Goal: Task Accomplishment & Management: Use online tool/utility

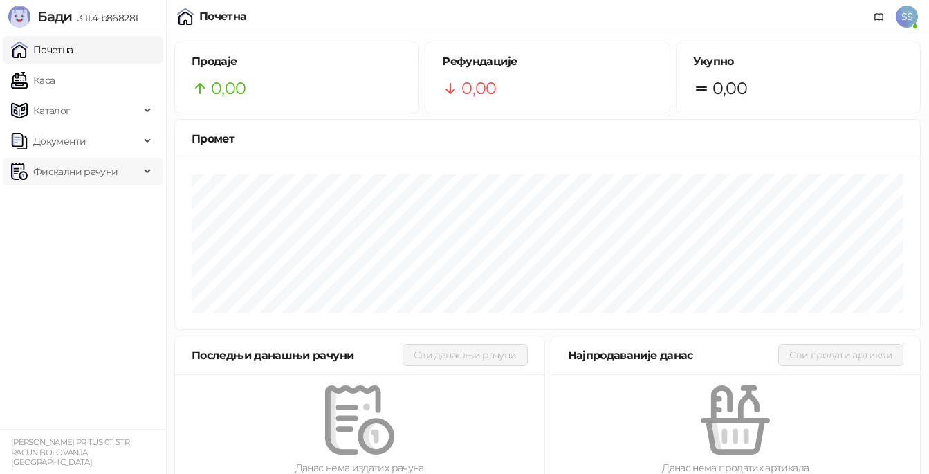
click at [34, 172] on span "Фискални рачуни" at bounding box center [75, 172] width 84 height 28
click at [43, 221] on link "По данима" at bounding box center [53, 233] width 73 height 28
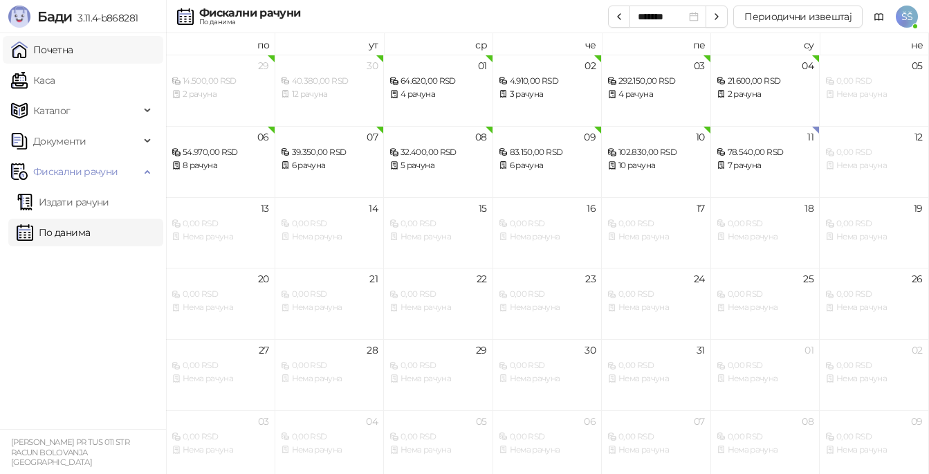
click at [55, 52] on link "Почетна" at bounding box center [42, 50] width 62 height 28
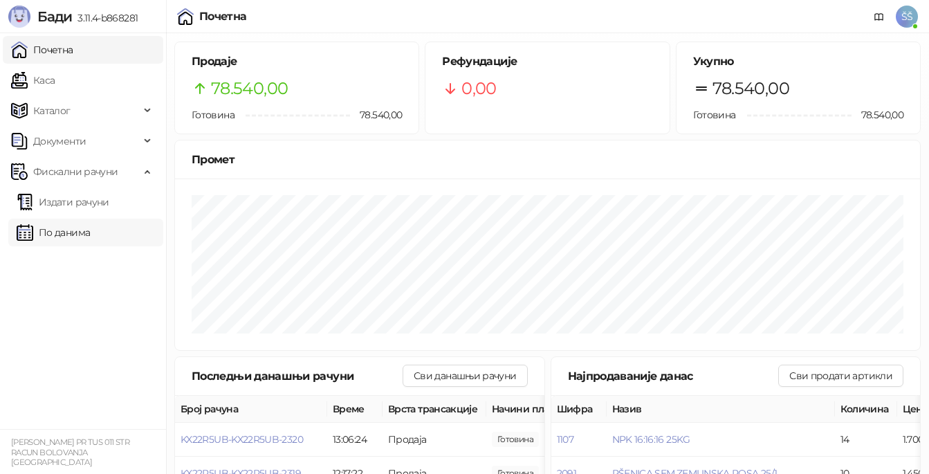
click at [74, 233] on link "По данима" at bounding box center [53, 233] width 73 height 28
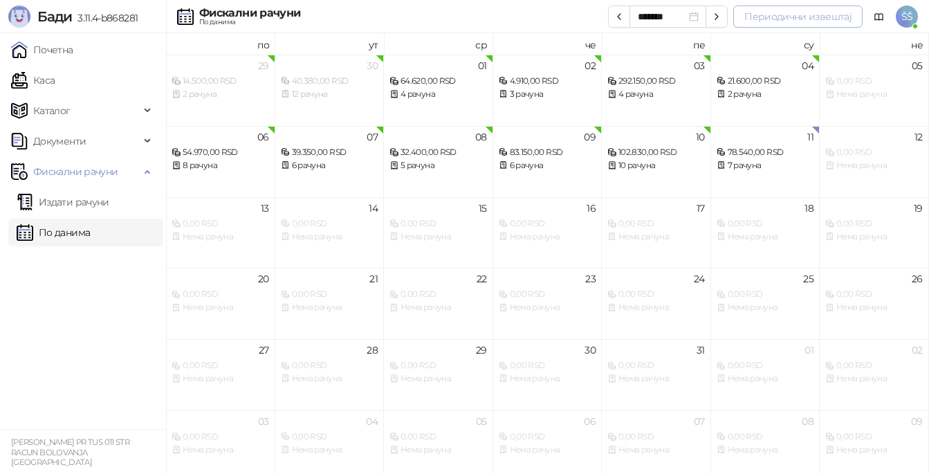
click at [770, 19] on button "Периодични извештај" at bounding box center [798, 17] width 129 height 22
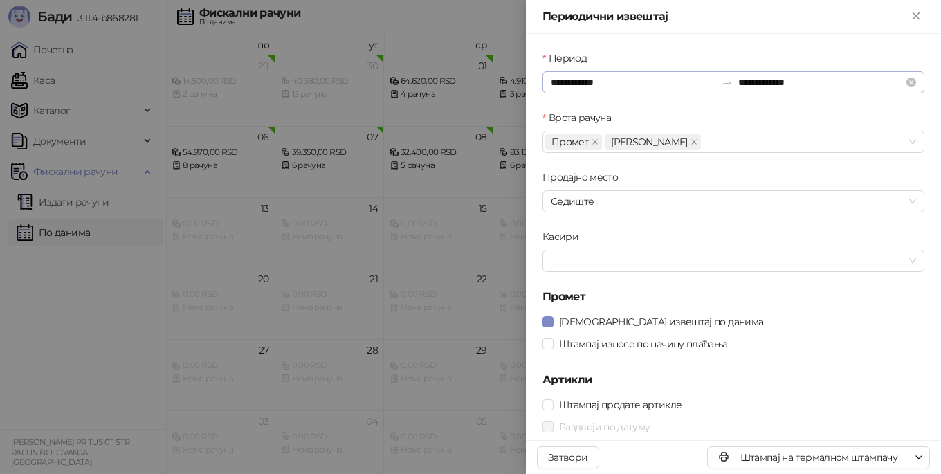
click at [716, 78] on div at bounding box center [727, 82] width 22 height 11
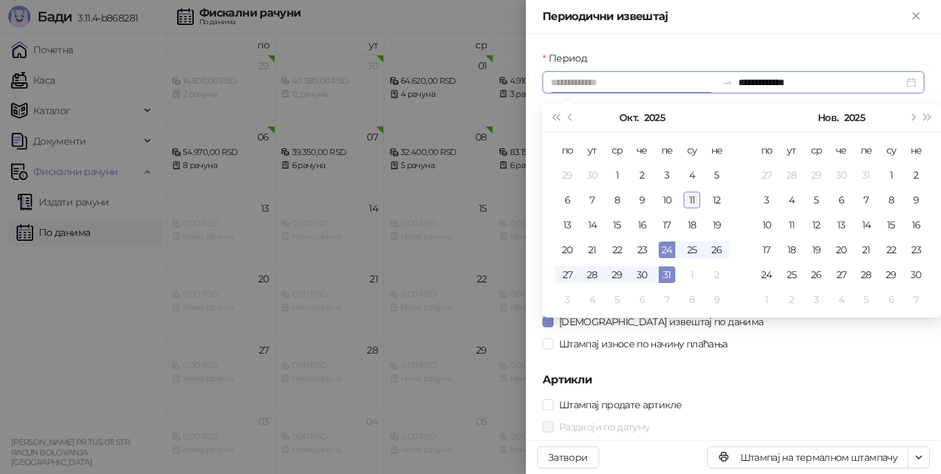
type input "**********"
click at [692, 206] on div "11" at bounding box center [692, 200] width 17 height 17
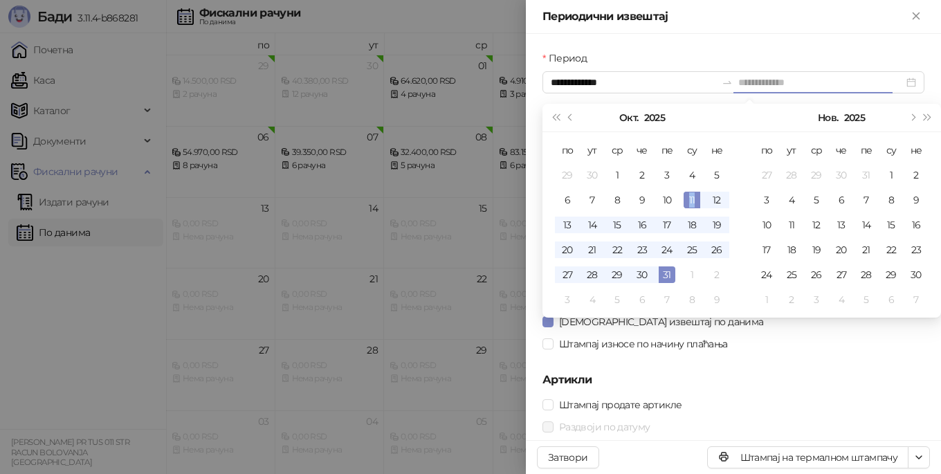
click at [692, 206] on div "11" at bounding box center [692, 200] width 17 height 17
type input "**********"
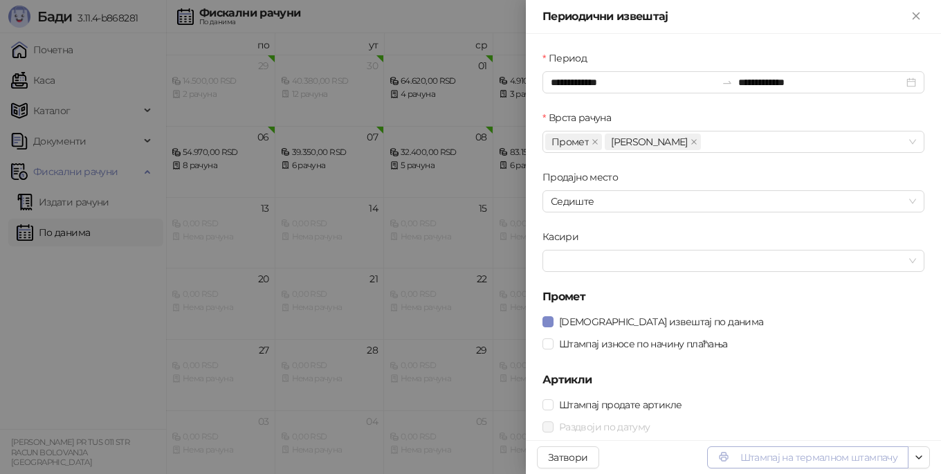
click at [778, 456] on button "Штампај на термалном штампачу" at bounding box center [807, 457] width 201 height 22
click at [778, 465] on button "Штампај на термалном штампачу" at bounding box center [807, 457] width 201 height 22
